Goal: Information Seeking & Learning: Check status

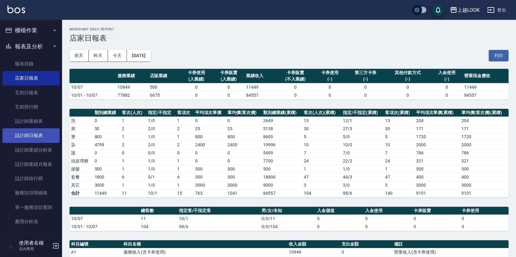
scroll to position [79, 0]
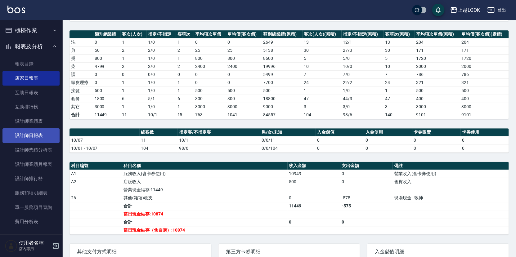
click at [34, 135] on link "設計師日報表" at bounding box center [30, 136] width 57 height 14
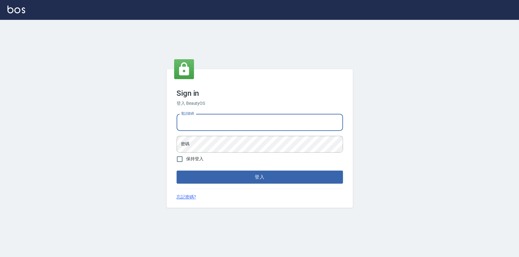
type input "0423178168"
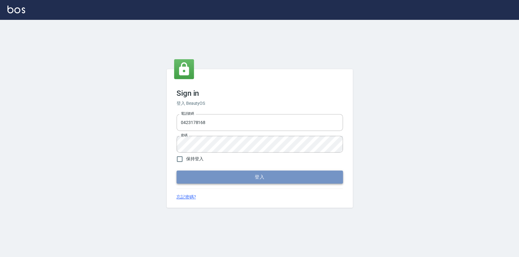
click at [221, 174] on button "登入" at bounding box center [260, 177] width 166 height 13
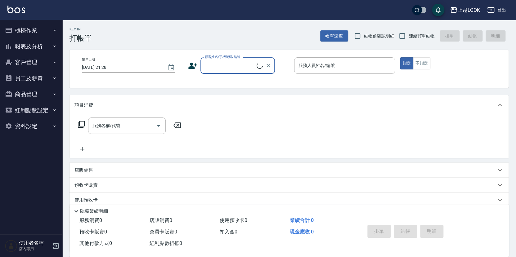
click at [38, 50] on button "報表及分析" at bounding box center [30, 46] width 57 height 16
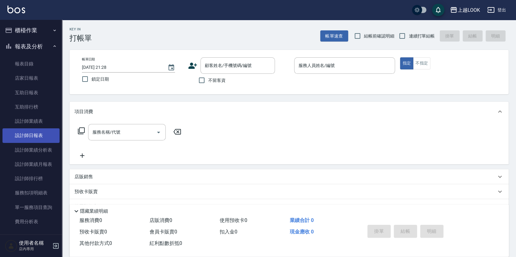
click at [34, 137] on link "設計師日報表" at bounding box center [30, 136] width 57 height 14
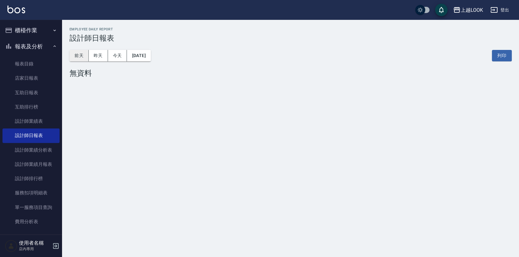
click at [80, 52] on button "前天" at bounding box center [79, 55] width 19 height 11
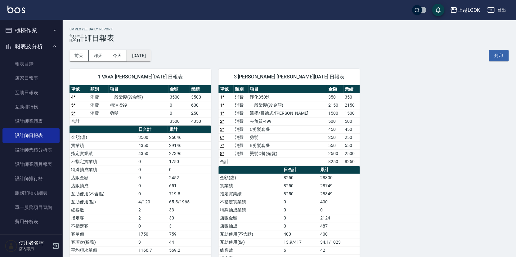
click at [148, 60] on button "2025/10/06" at bounding box center [139, 55] width 24 height 11
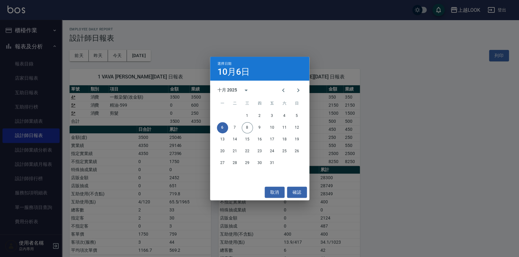
click at [400, 66] on div "選擇日期 10月6日 十月 2025 一 二 三 四 五 六 日 1 2 3 4 5 6 7 8 9 10 11 12 13 14 15 16 17 18 1…" at bounding box center [259, 128] width 519 height 257
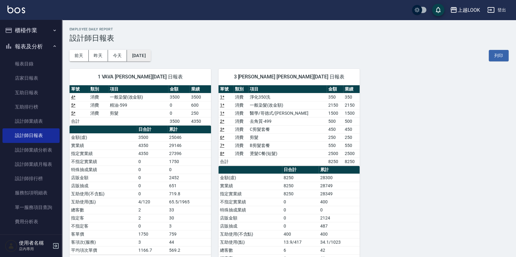
click at [147, 56] on button "2025/10/06" at bounding box center [139, 55] width 24 height 11
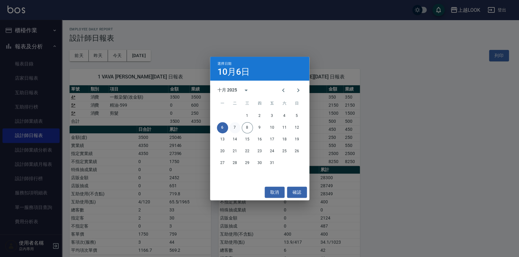
click at [236, 129] on button "7" at bounding box center [234, 127] width 11 height 11
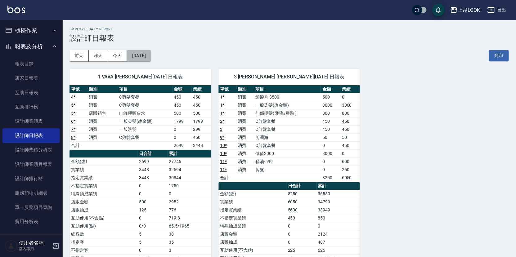
click at [147, 53] on button "[DATE]" at bounding box center [139, 55] width 24 height 11
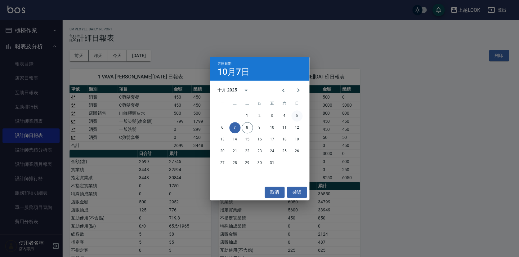
click at [297, 113] on button "5" at bounding box center [296, 116] width 11 height 11
